Goal: Find specific page/section: Find specific page/section

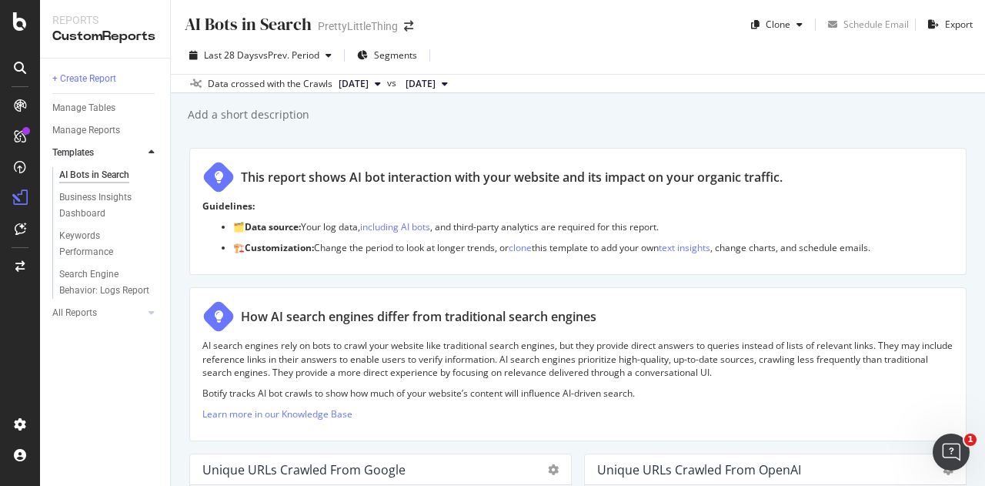
scroll to position [1381, 0]
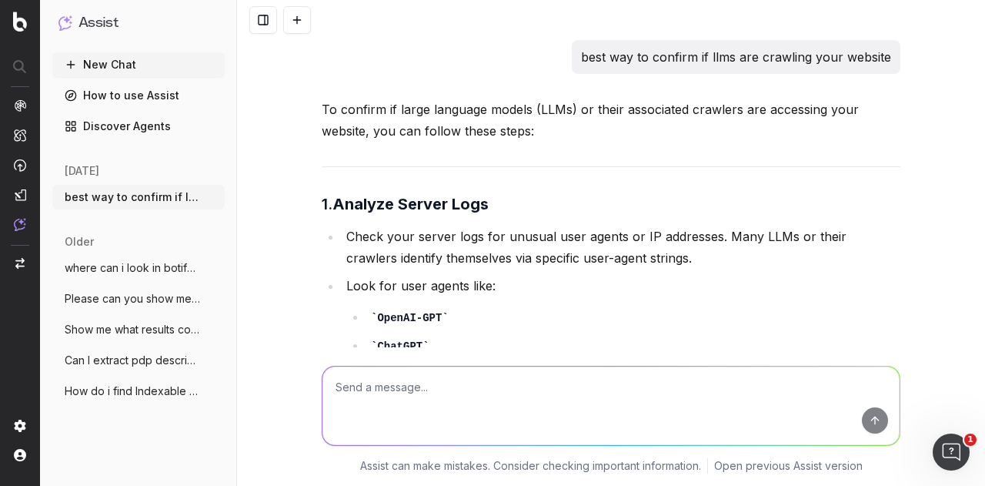
scroll to position [14644, 0]
